Goal: Task Accomplishment & Management: Use online tool/utility

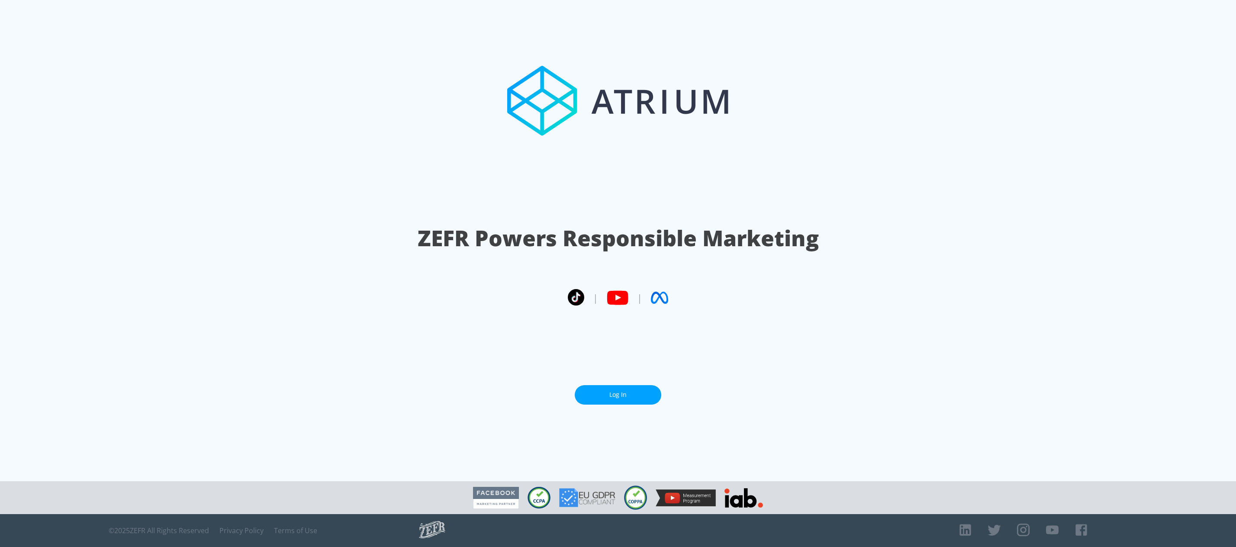
click at [628, 393] on link "Log In" at bounding box center [618, 394] width 87 height 19
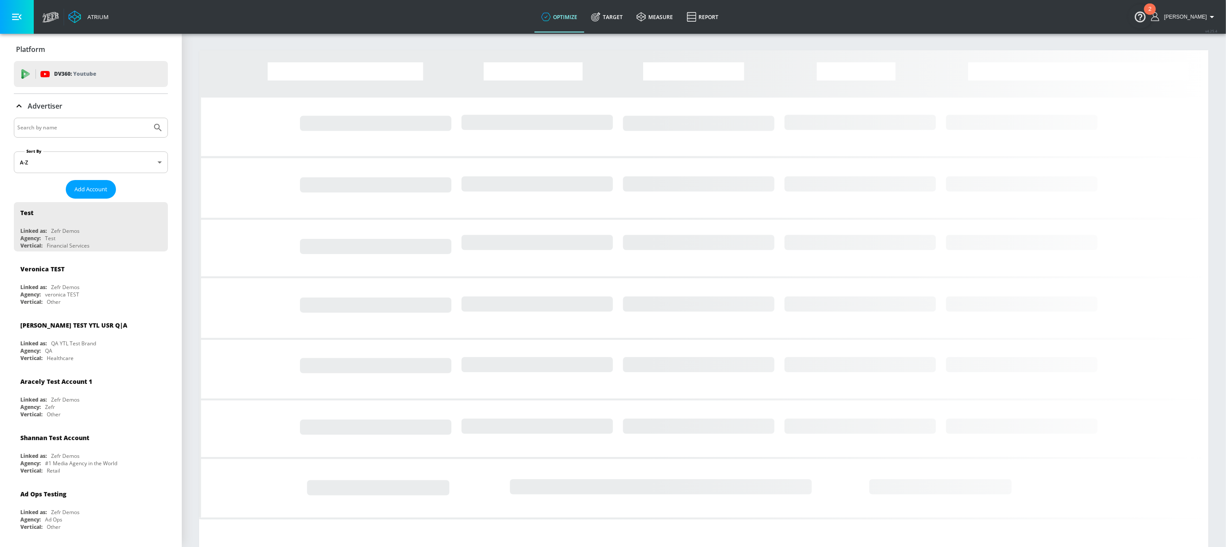
click at [69, 130] on input "Search by name" at bounding box center [82, 127] width 131 height 11
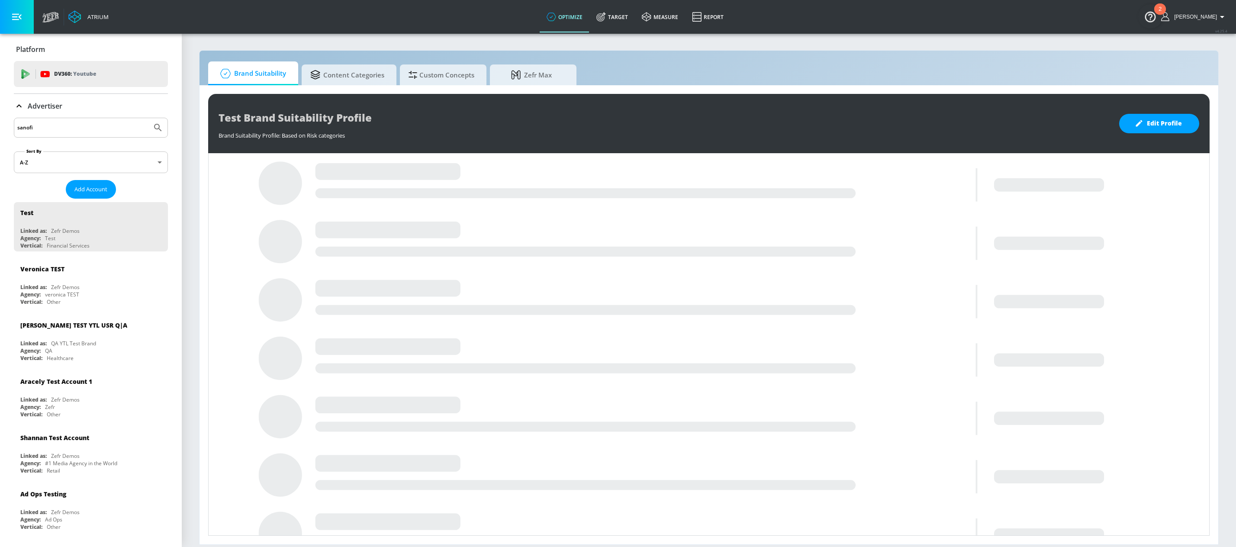
type input "sanofi"
click at [148, 118] on button "Submit Search" at bounding box center [157, 127] width 19 height 19
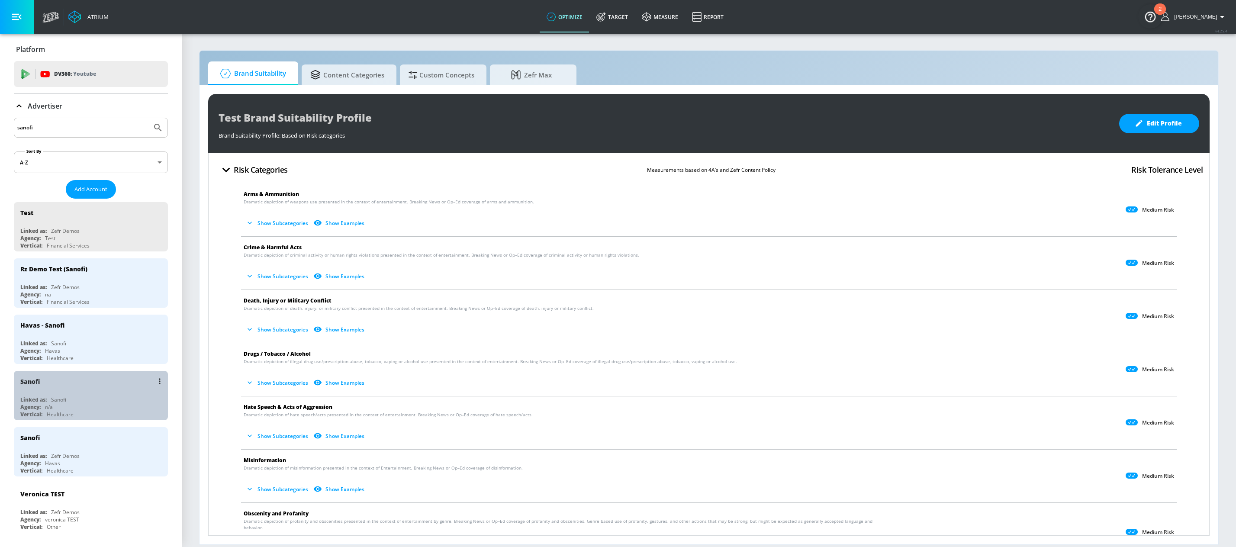
click at [96, 393] on div "Sanofi Linked as: Sanofi Agency: n/a Vertical: Healthcare" at bounding box center [91, 395] width 154 height 49
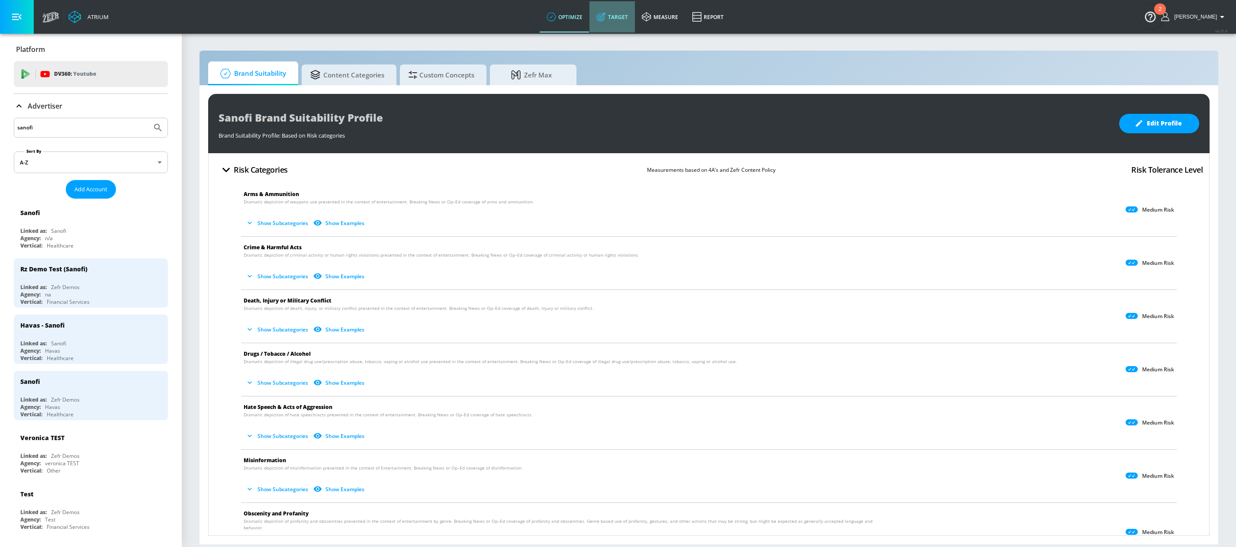
click at [625, 20] on link "Target" at bounding box center [612, 16] width 45 height 31
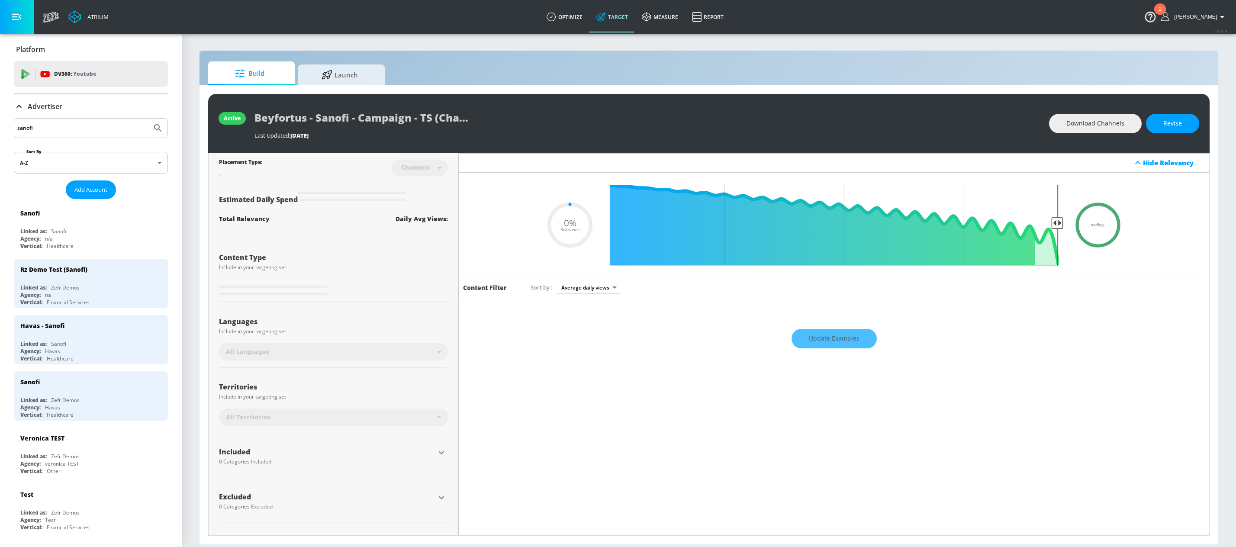
click at [19, 103] on icon at bounding box center [19, 106] width 10 height 10
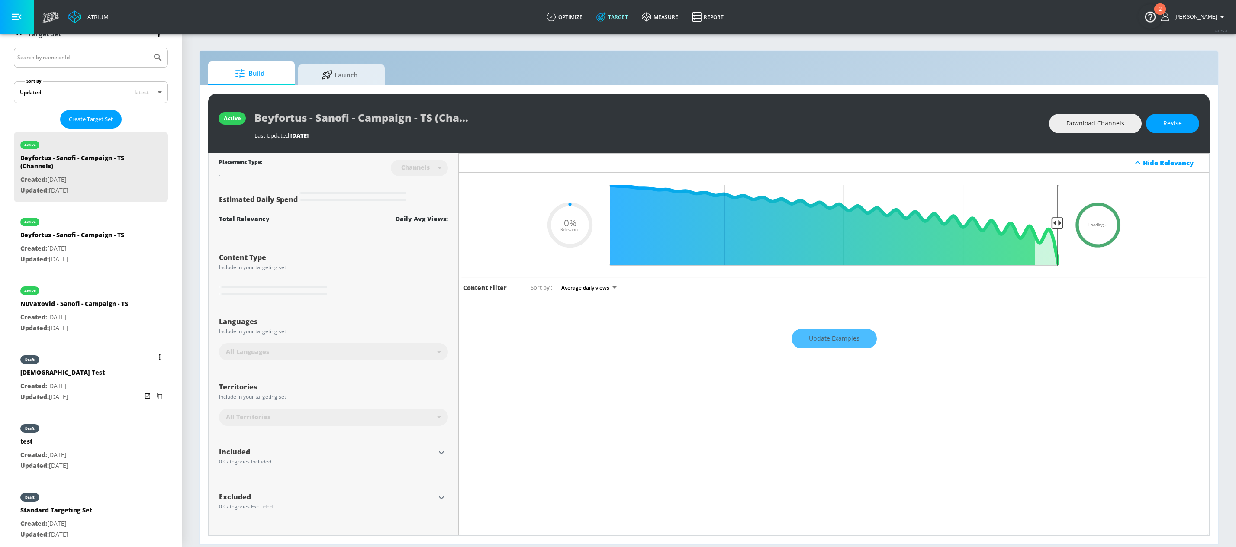
scroll to position [164, 0]
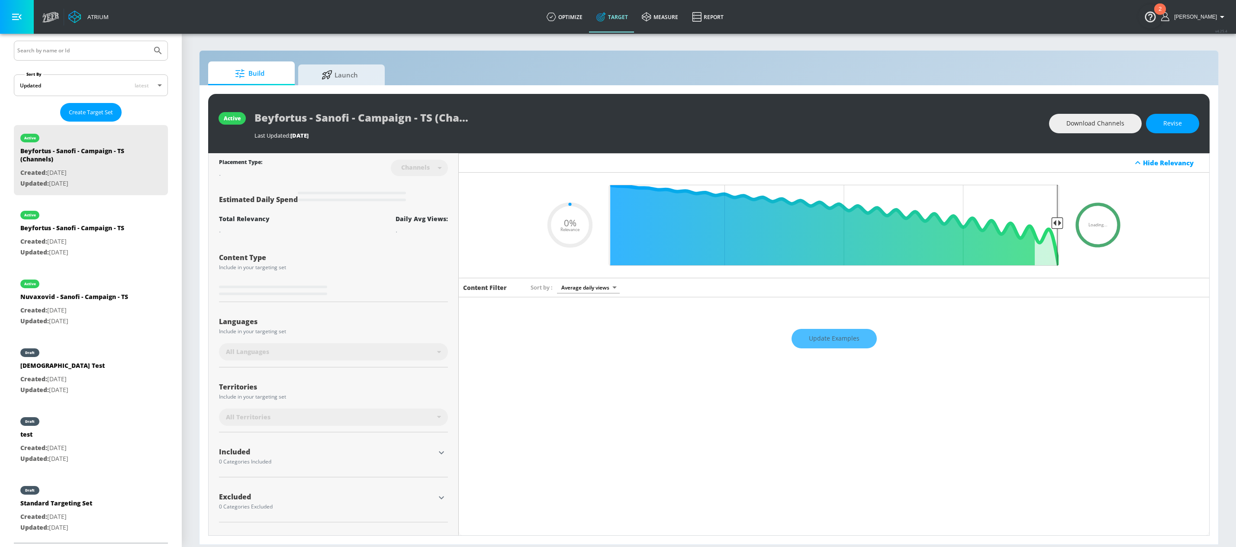
type input "0.6"
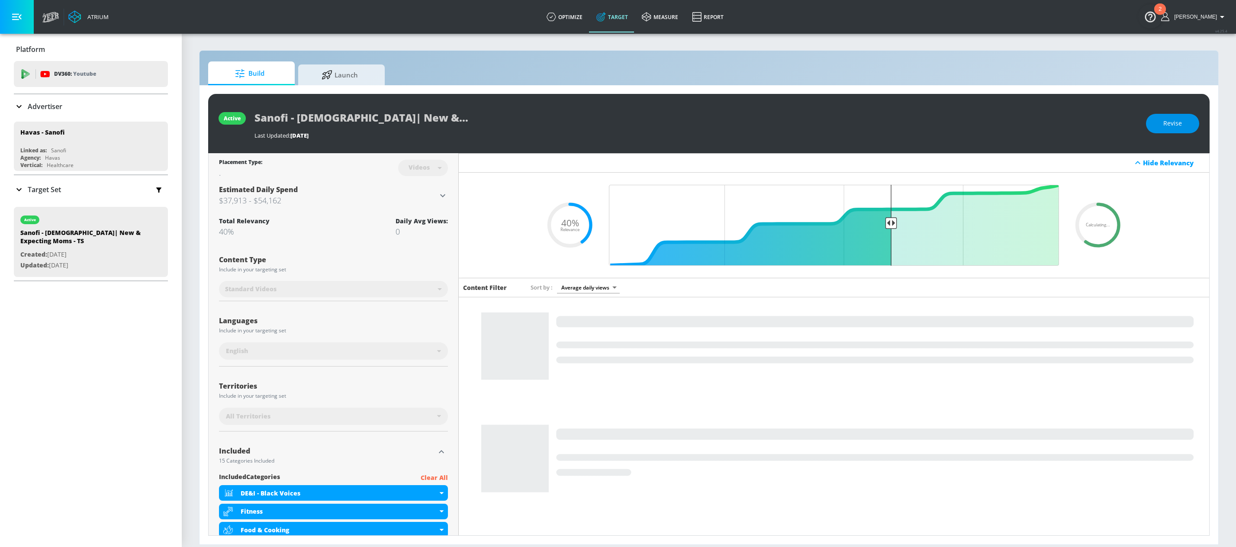
click at [1157, 123] on button "Revise" at bounding box center [1172, 123] width 53 height 19
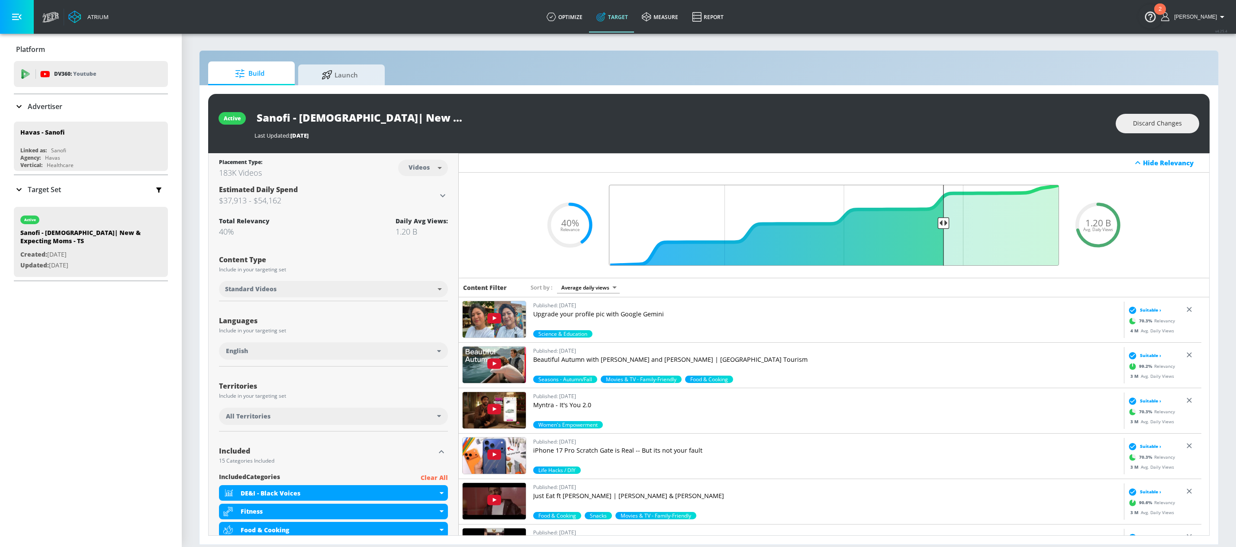
drag, startPoint x: 888, startPoint y: 224, endPoint x: 939, endPoint y: 221, distance: 51.2
click at [939, 221] on input "Final Threshold" at bounding box center [834, 225] width 459 height 81
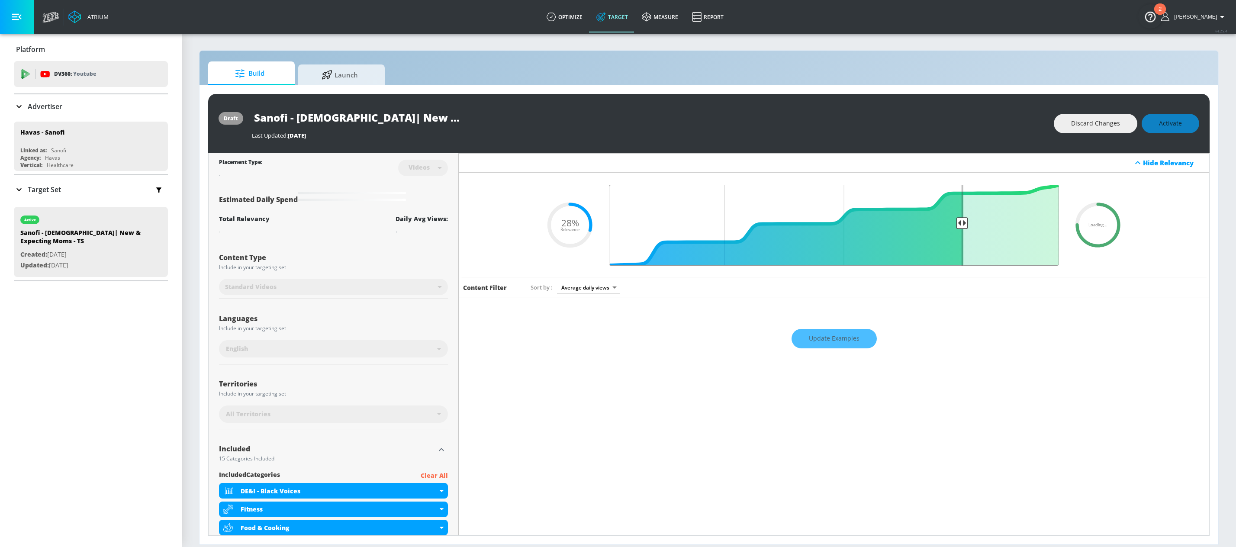
drag, startPoint x: 939, startPoint y: 222, endPoint x: 956, endPoint y: 219, distance: 17.2
click at [956, 219] on input "Final Threshold" at bounding box center [834, 225] width 459 height 81
type input "0.29"
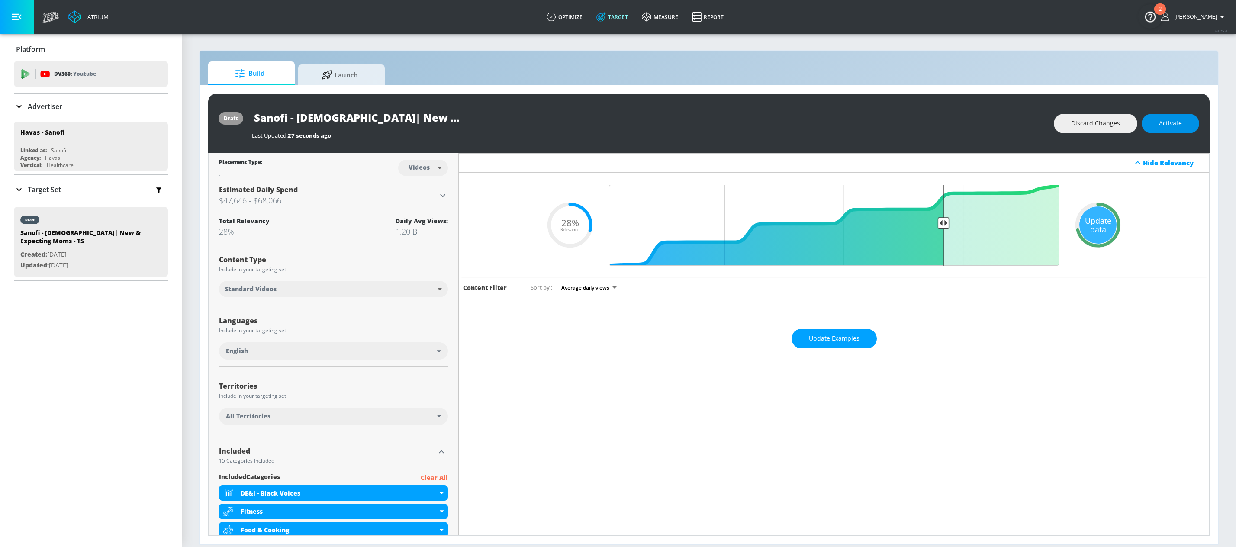
click at [1177, 125] on span "Activate" at bounding box center [1170, 123] width 23 height 11
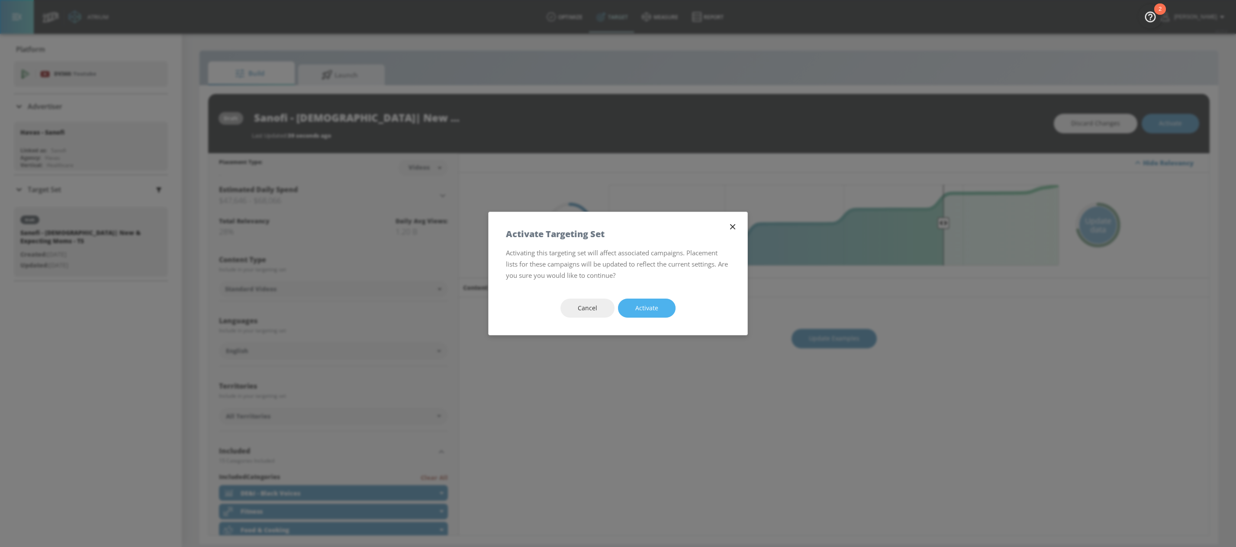
click at [661, 309] on button "Activate" at bounding box center [647, 308] width 58 height 19
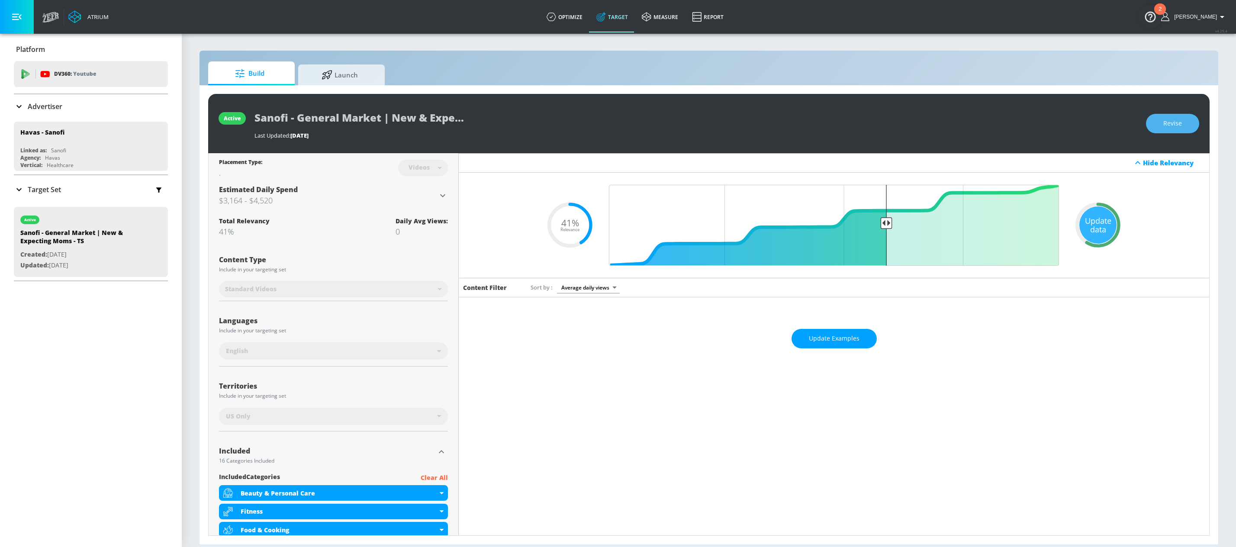
click at [1188, 123] on button "Revise" at bounding box center [1172, 123] width 53 height 19
drag, startPoint x: 880, startPoint y: 226, endPoint x: 907, endPoint y: 225, distance: 26.8
type input "0.35"
click at [907, 225] on input "Final Threshold" at bounding box center [834, 225] width 459 height 81
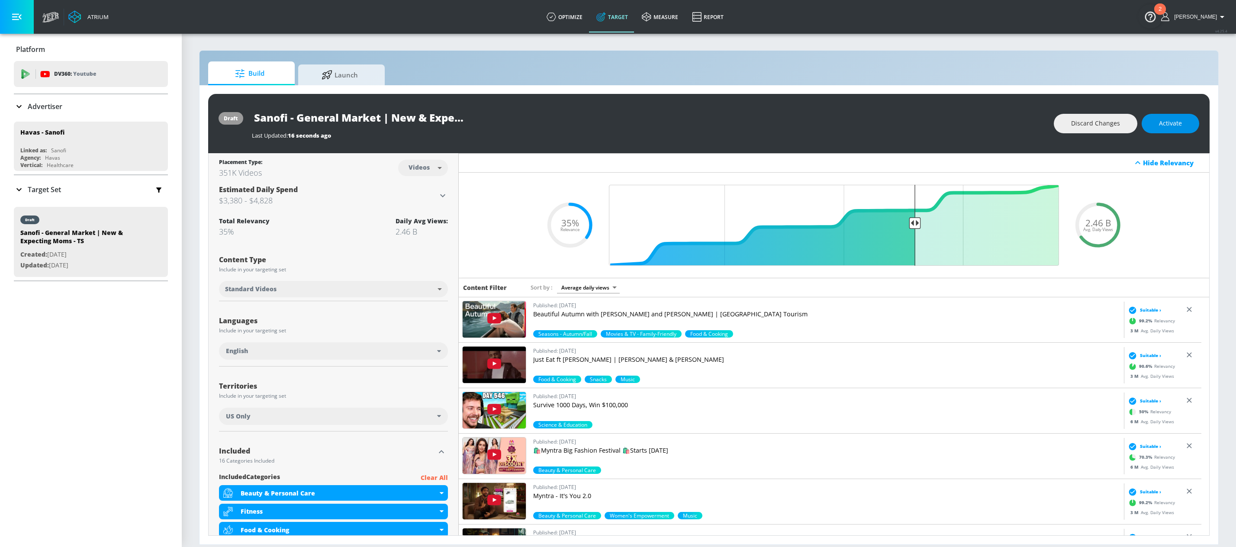
click at [1166, 125] on span "Activate" at bounding box center [1170, 123] width 23 height 11
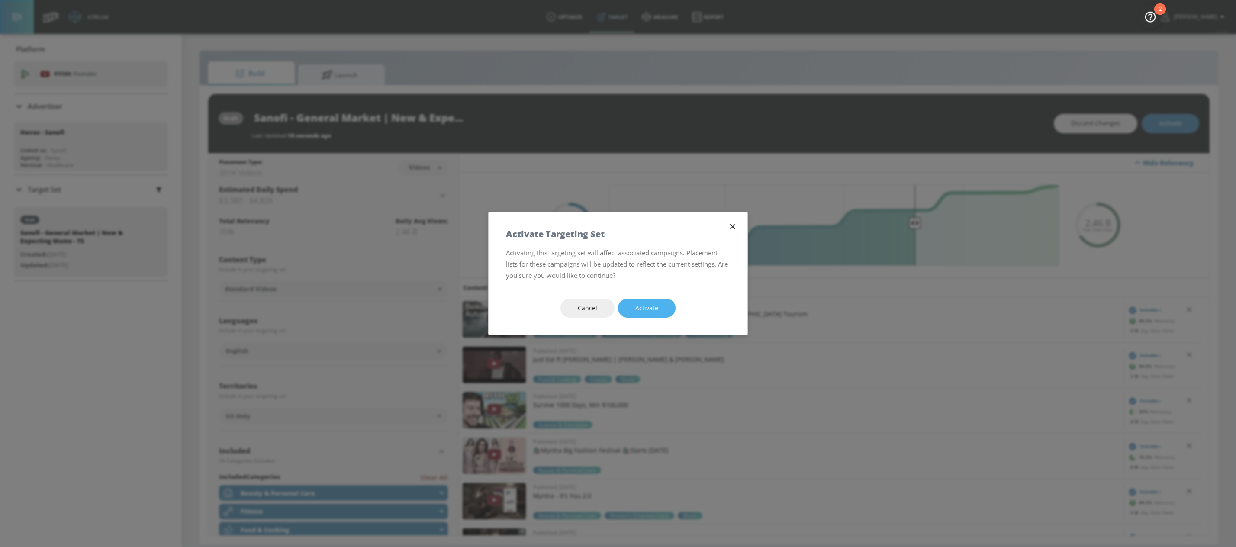
click at [663, 308] on button "Activate" at bounding box center [647, 308] width 58 height 19
